Goal: Information Seeking & Learning: Learn about a topic

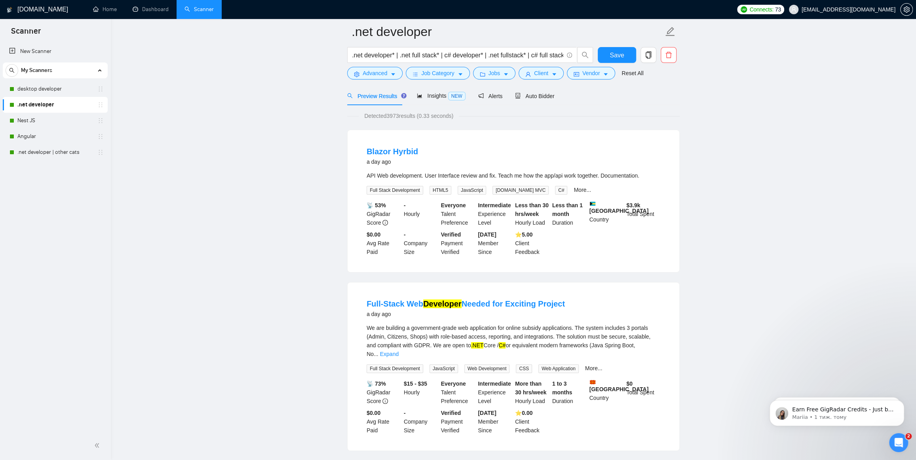
scroll to position [72, 0]
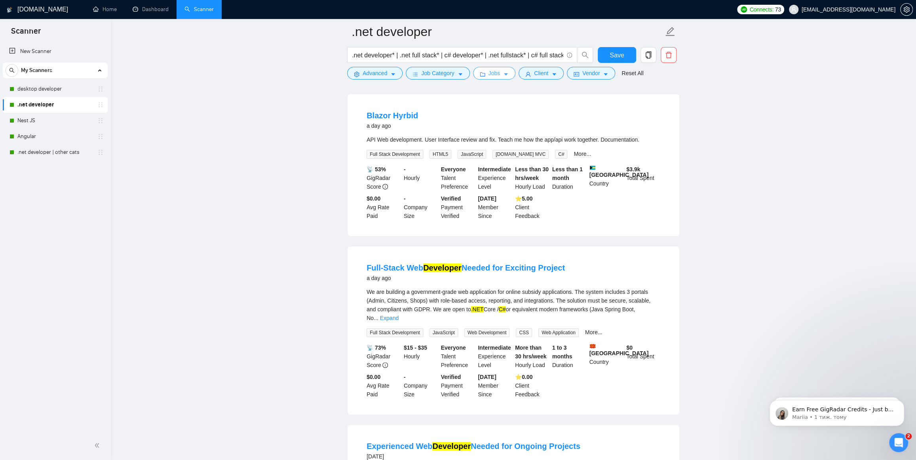
click at [485, 72] on button "Jobs" at bounding box center [494, 73] width 43 height 13
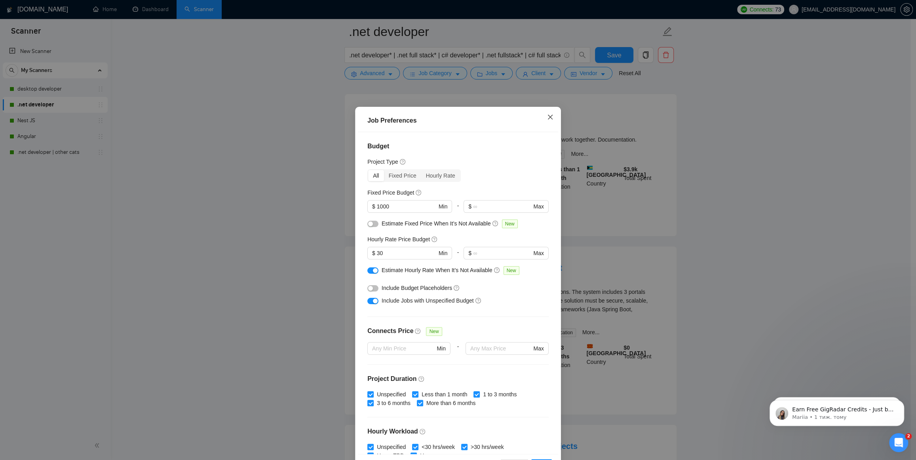
click at [549, 118] on icon "close" at bounding box center [550, 117] width 6 height 6
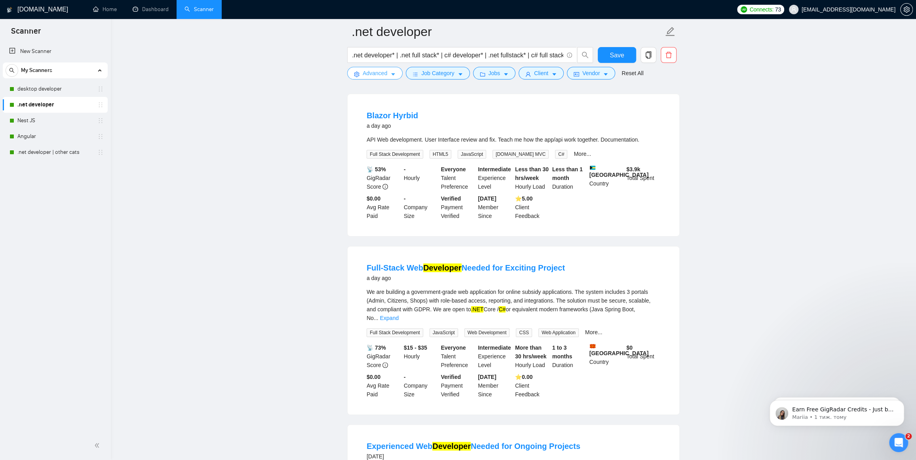
click at [375, 75] on span "Advanced" at bounding box center [375, 73] width 25 height 9
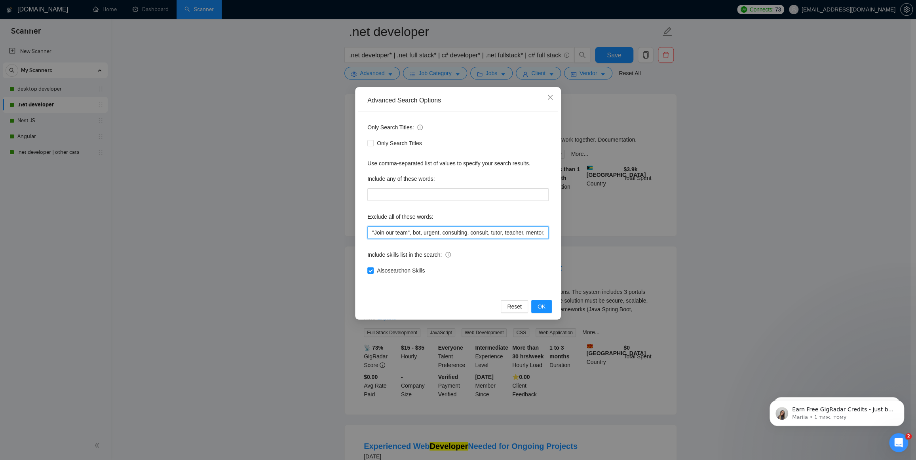
click at [475, 231] on input ""Join our team", bot, urgent, consulting, consult, tutor, teacher, mentor, upda…" at bounding box center [457, 232] width 181 height 13
drag, startPoint x: 492, startPoint y: 228, endPoint x: 561, endPoint y: 225, distance: 68.6
click at [561, 225] on div "Advanced Search Options Only Search Titles: Only Search Titles Use comma-separa…" at bounding box center [458, 230] width 916 height 460
click at [525, 231] on input ""Join our team", bot, urgent, consulting, consult, tutor, teacher, mentor, upda…" at bounding box center [457, 232] width 181 height 13
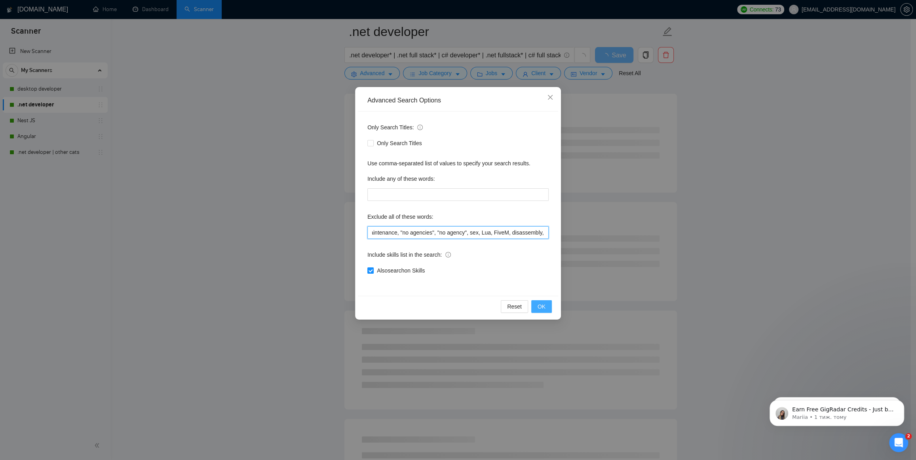
type input ""Join our team", bot, urgent, consulting, consult, tutor, teacher, mentor, upda…"
drag, startPoint x: 540, startPoint y: 302, endPoint x: 532, endPoint y: 298, distance: 9.2
click at [540, 301] on button "OK" at bounding box center [541, 306] width 21 height 13
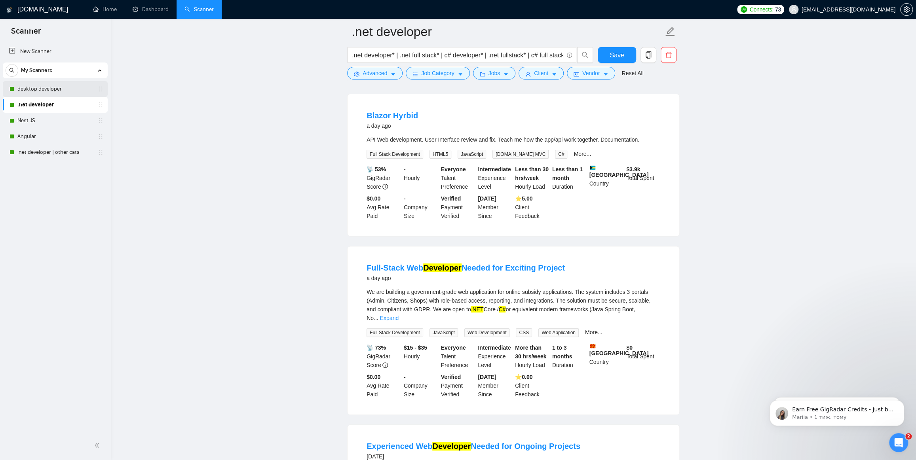
click at [58, 88] on link "desktop developer" at bounding box center [54, 89] width 75 height 16
click at [625, 57] on button "Save" at bounding box center [617, 55] width 38 height 16
click at [48, 86] on link "desktop developer" at bounding box center [54, 89] width 75 height 16
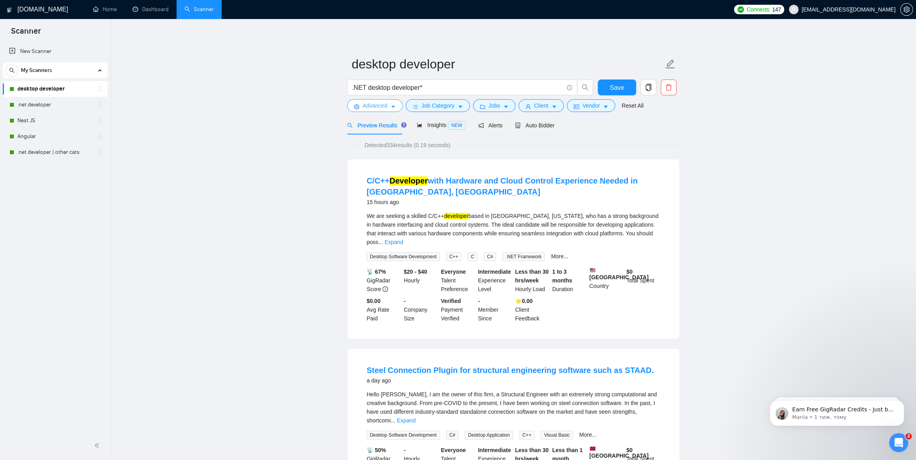
click at [384, 105] on span "Advanced" at bounding box center [375, 105] width 25 height 9
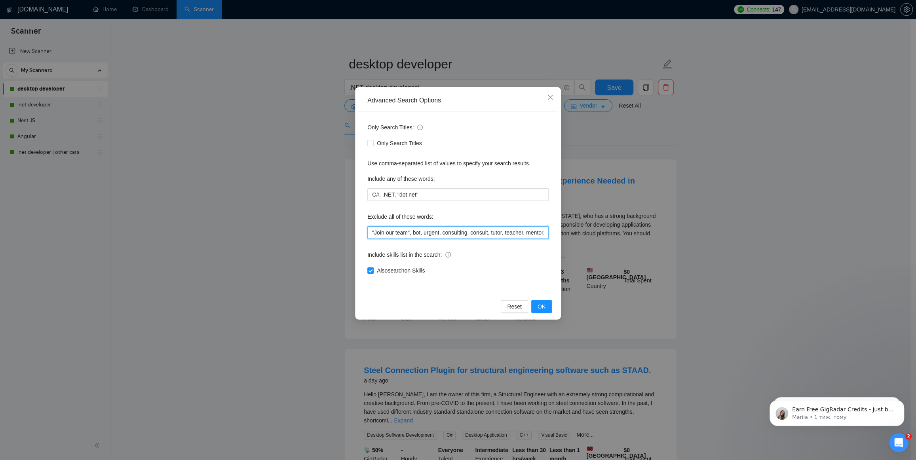
click at [487, 230] on input ""Join our team", bot, urgent, consulting, consult, tutor, teacher, mentor, upda…" at bounding box center [457, 232] width 181 height 13
drag, startPoint x: 503, startPoint y: 230, endPoint x: 570, endPoint y: 234, distance: 67.4
click at [570, 234] on div "Advanced Search Options Only Search Titles: Only Search Titles Use comma-separa…" at bounding box center [458, 230] width 916 height 460
click at [519, 235] on input ""Join our team", bot, urgent, consulting, consult, tutor, teacher, mentor, upda…" at bounding box center [457, 232] width 181 height 13
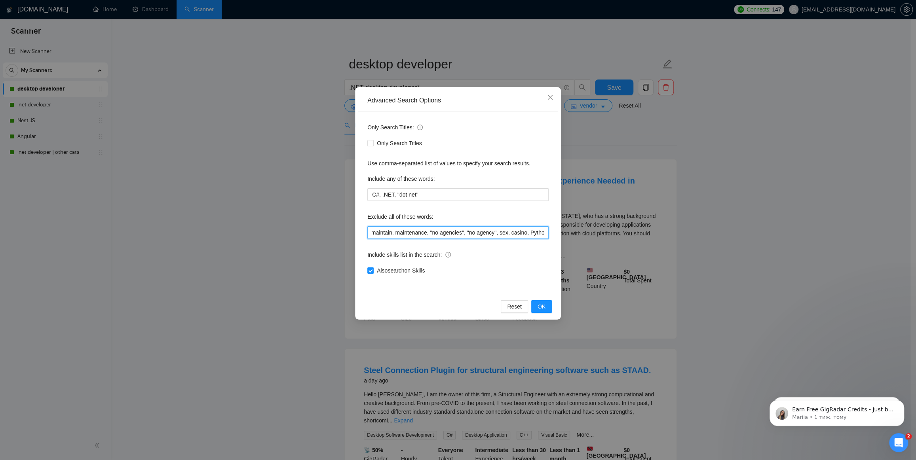
click at [525, 234] on input ""Join our team", bot, urgent, consulting, consult, tutor, teacher, mentor, upda…" at bounding box center [457, 232] width 181 height 13
paste input "disassembly,"
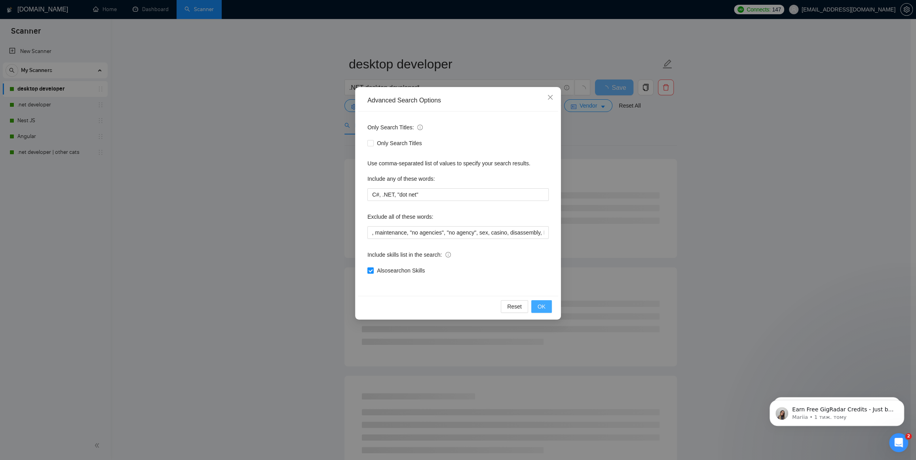
scroll to position [0, 0]
click at [547, 303] on button "OK" at bounding box center [541, 306] width 21 height 13
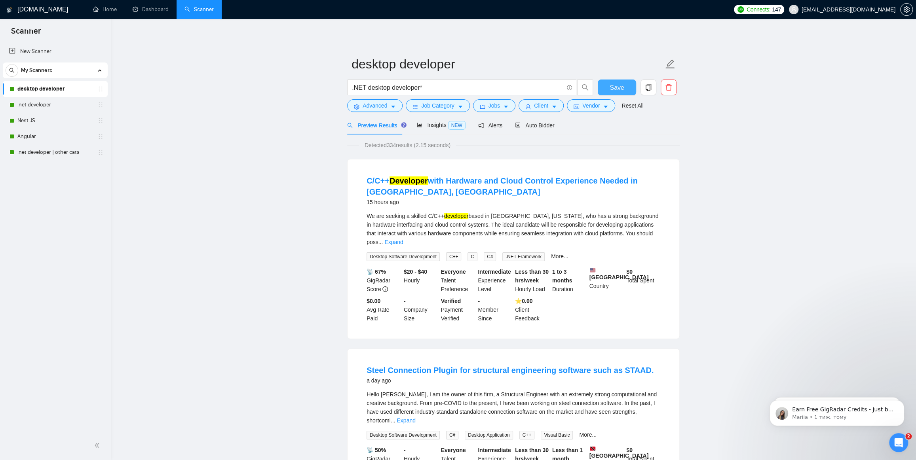
click at [605, 85] on button "Save" at bounding box center [617, 88] width 38 height 16
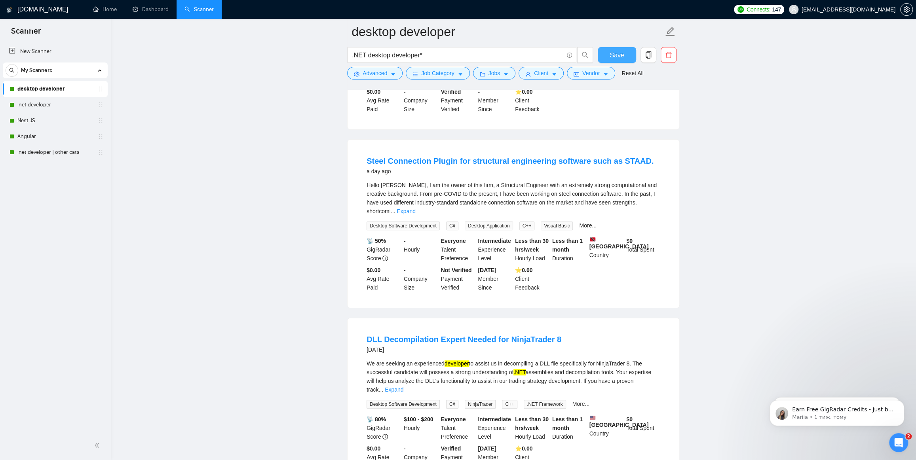
scroll to position [431, 0]
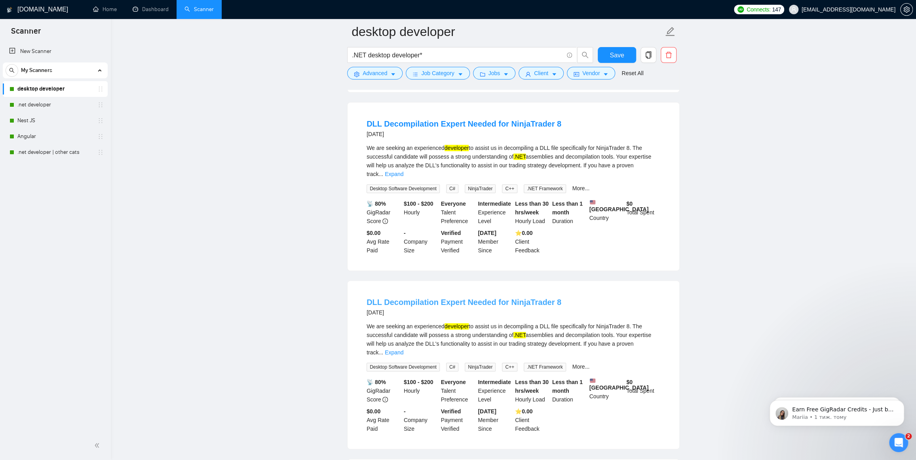
click at [392, 298] on link "DLL Decompilation Expert Needed for NinjaTrader 8" at bounding box center [464, 302] width 195 height 9
click at [370, 73] on span "Advanced" at bounding box center [375, 73] width 25 height 9
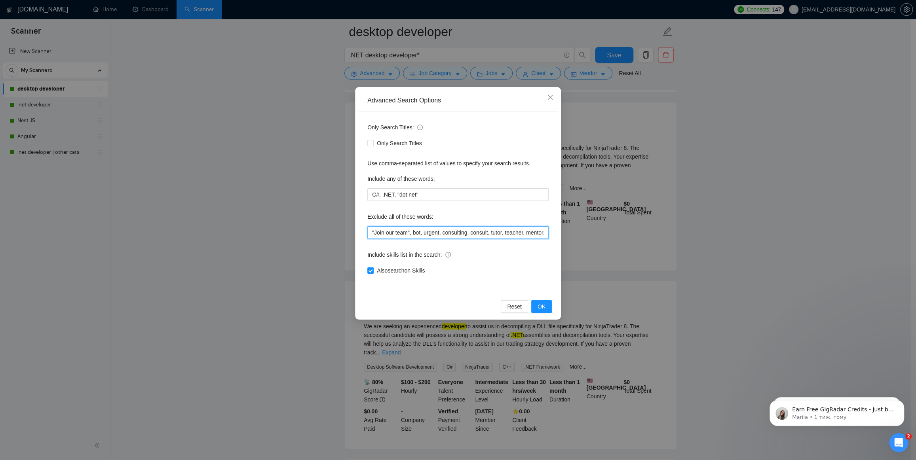
click at [432, 236] on input ""Join our team", bot, urgent, consulting, consult, tutor, teacher, mentor, upda…" at bounding box center [457, 232] width 181 height 13
drag, startPoint x: 497, startPoint y: 233, endPoint x: 564, endPoint y: 234, distance: 66.5
click at [564, 234] on div "Advanced Search Options Only Search Titles: Only Search Titles Use comma-separa…" at bounding box center [458, 230] width 916 height 460
click at [528, 232] on input ""Join our team", bot, urgent, consulting, consult, tutor, teacher, mentor, upda…" at bounding box center [457, 232] width 181 height 13
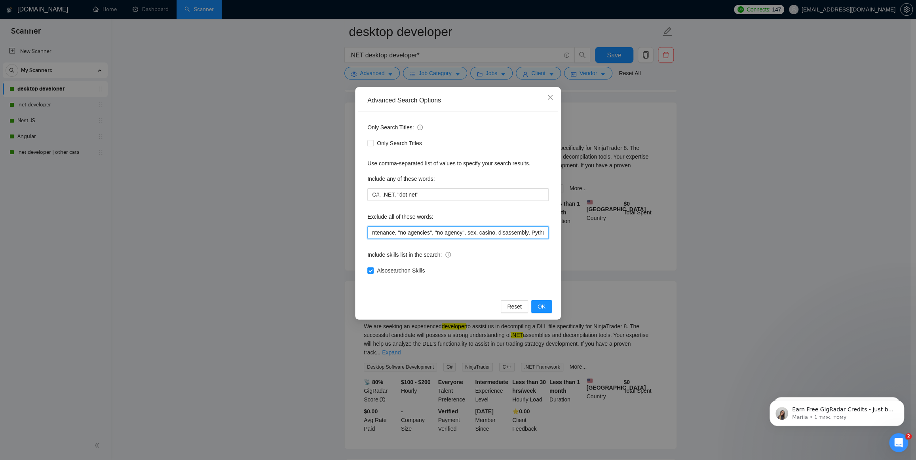
paste input "Decompilation"
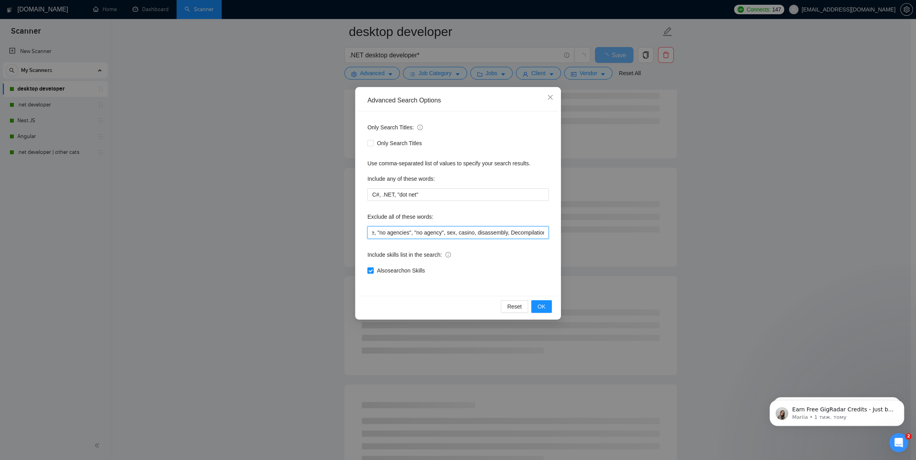
scroll to position [0, 272]
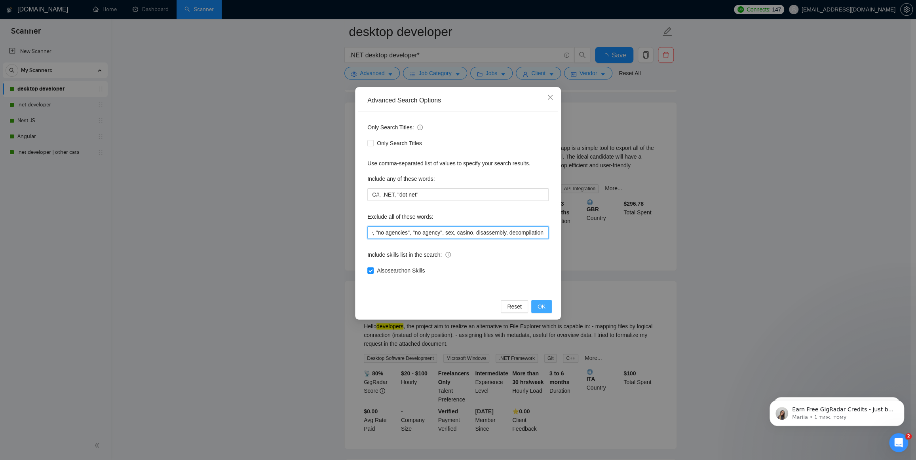
type input ""Join our team", bot, urgent, consulting, consult, tutor, teacher, mentor, upda…"
click at [543, 305] on span "OK" at bounding box center [542, 306] width 8 height 9
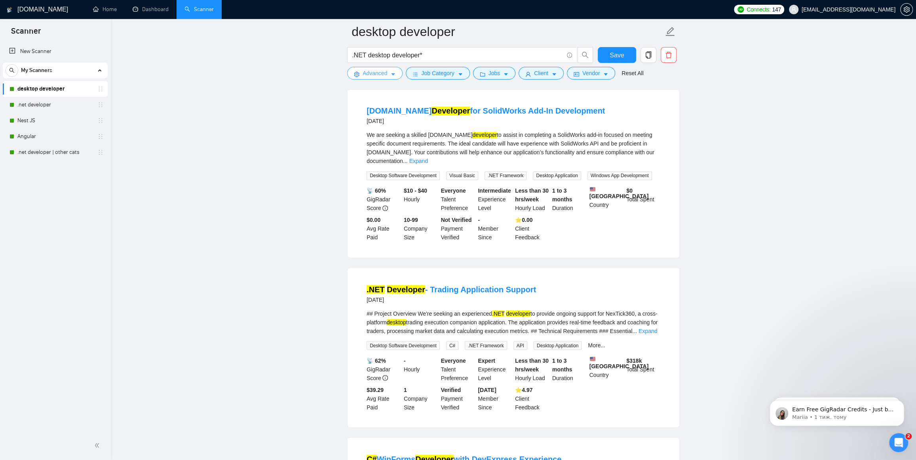
scroll to position [1116, 0]
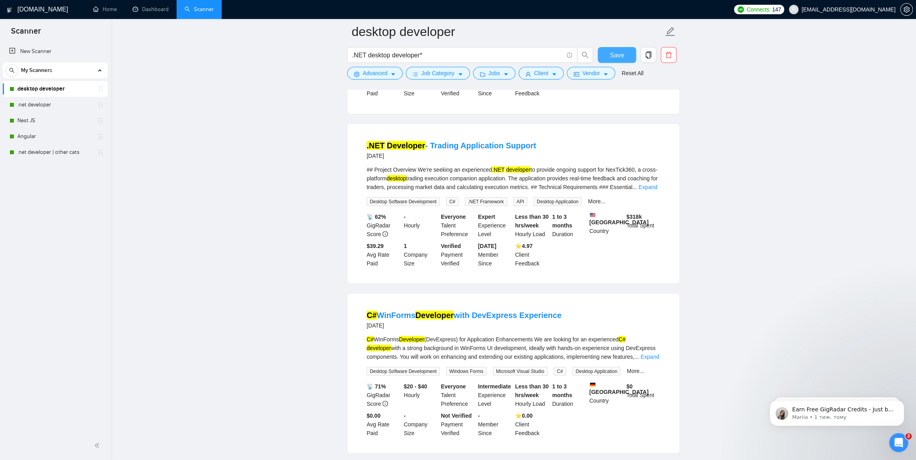
click at [615, 55] on span "Save" at bounding box center [617, 55] width 14 height 10
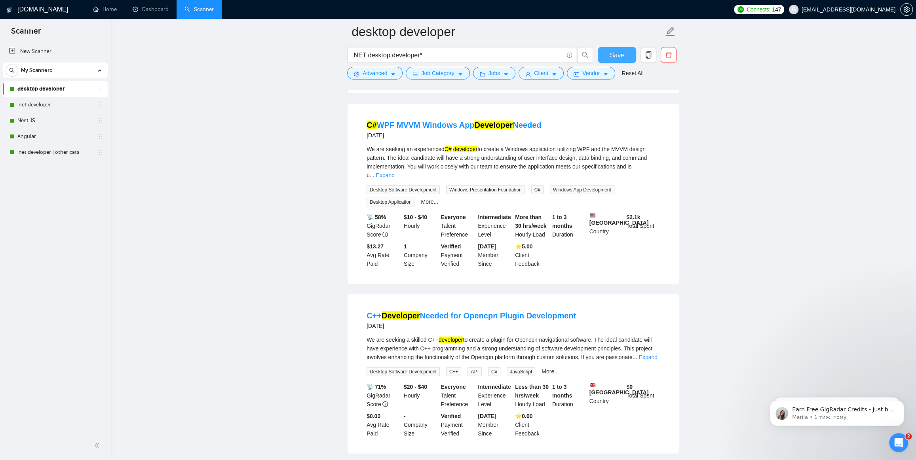
scroll to position [1543, 0]
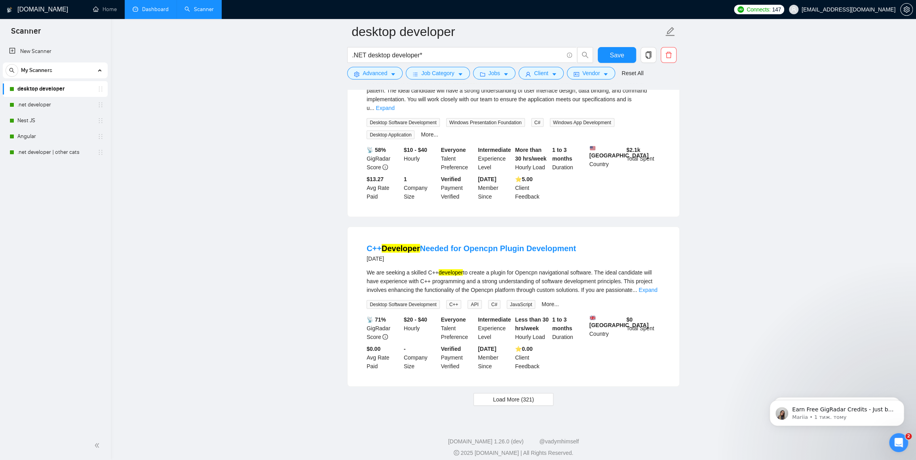
click at [146, 6] on link "Dashboard" at bounding box center [151, 9] width 36 height 7
